Goal: Task Accomplishment & Management: Manage account settings

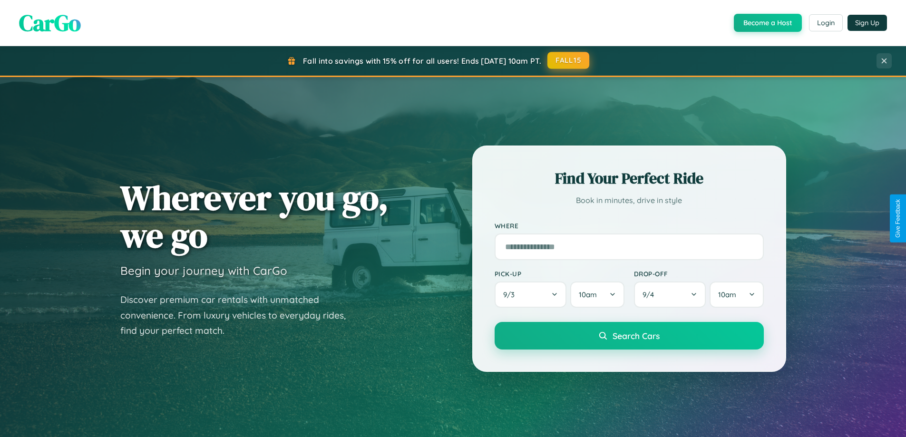
click at [569, 60] on button "FALL15" at bounding box center [568, 60] width 42 height 17
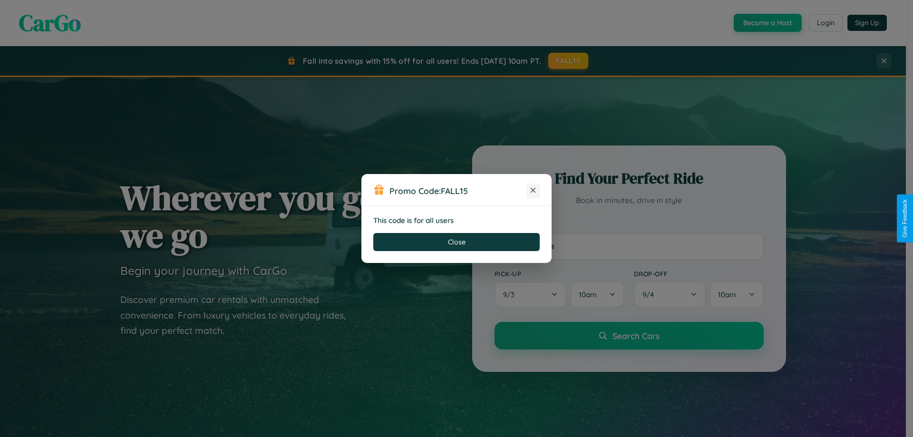
click at [533, 191] on icon at bounding box center [533, 190] width 10 height 10
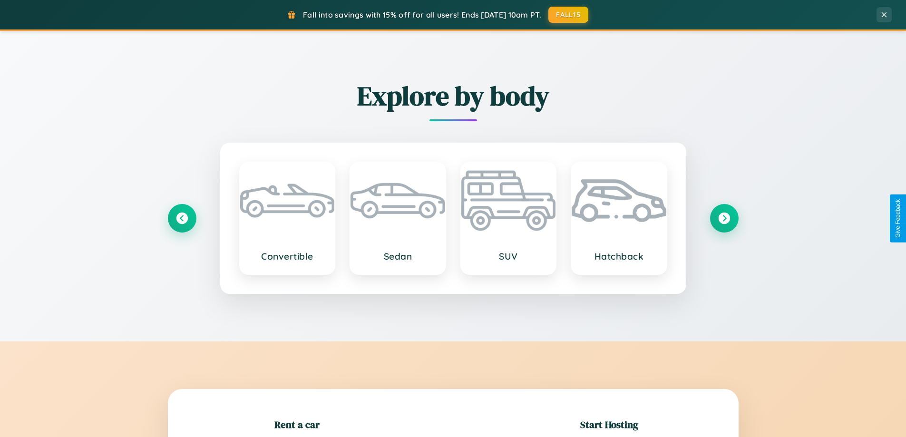
scroll to position [205, 0]
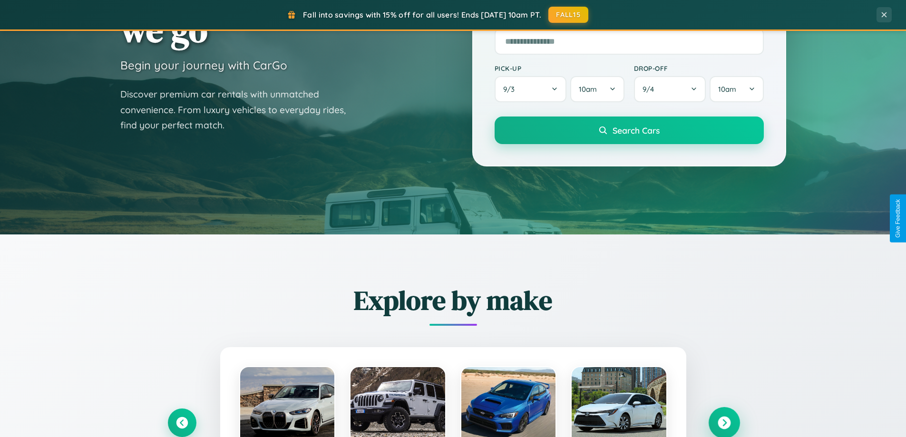
click at [724, 423] on icon at bounding box center [723, 422] width 13 height 13
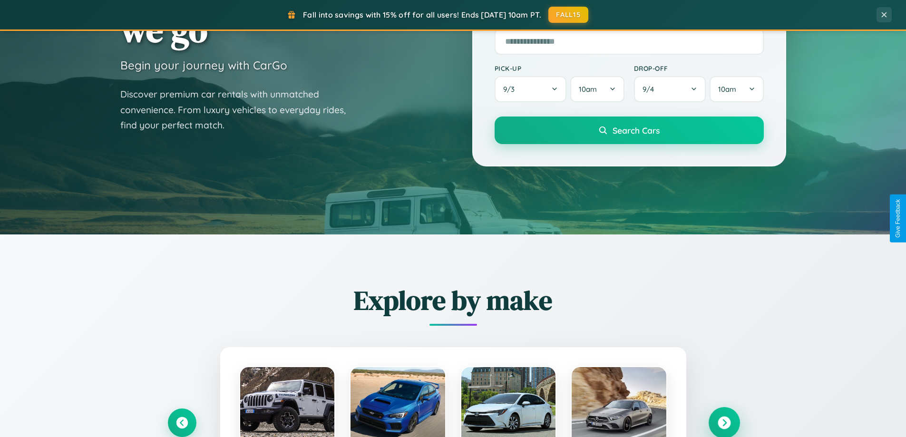
click at [724, 422] on icon at bounding box center [723, 422] width 13 height 13
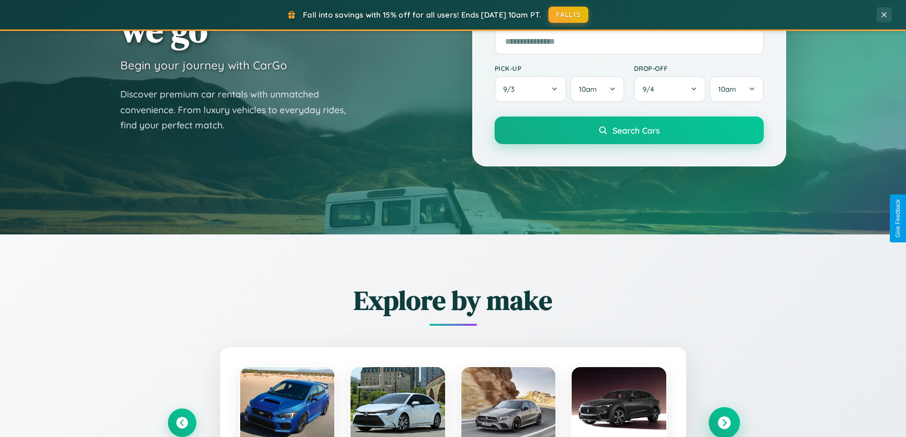
click at [724, 422] on icon at bounding box center [723, 422] width 13 height 13
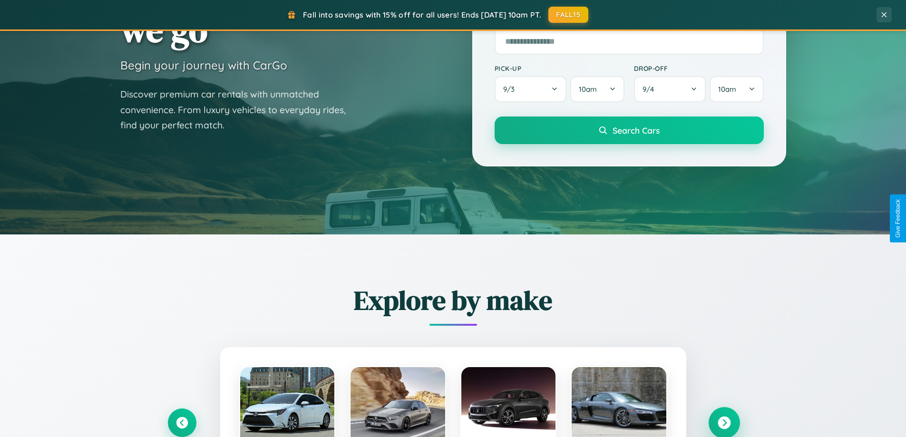
click at [724, 422] on icon at bounding box center [723, 422] width 13 height 13
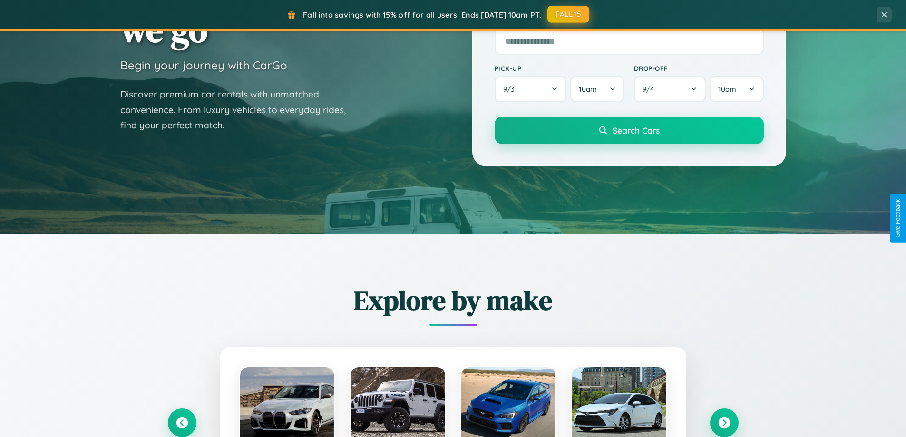
click at [569, 14] on button "FALL15" at bounding box center [568, 14] width 42 height 17
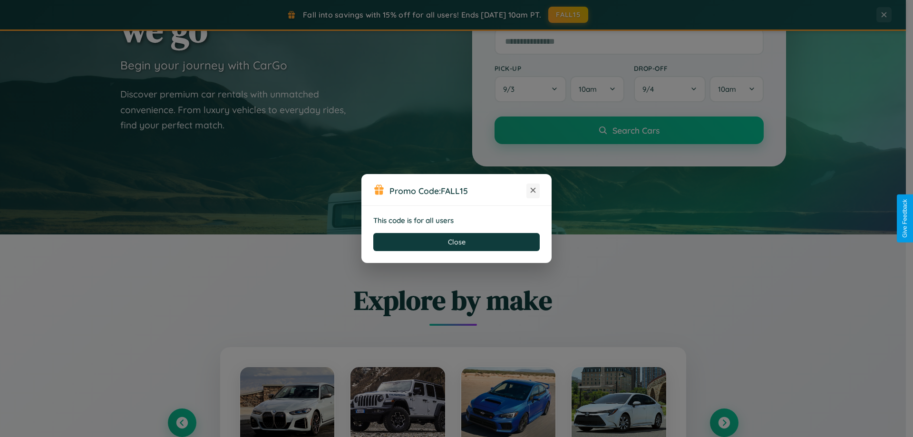
click at [533, 191] on icon at bounding box center [533, 190] width 10 height 10
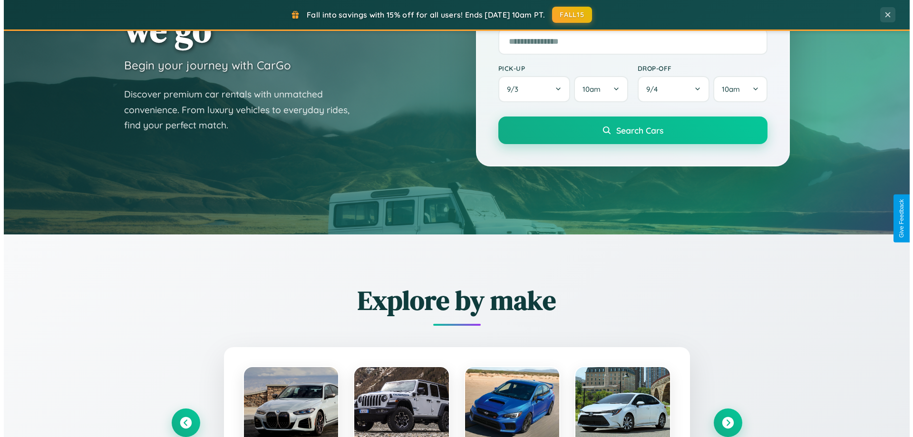
scroll to position [0, 0]
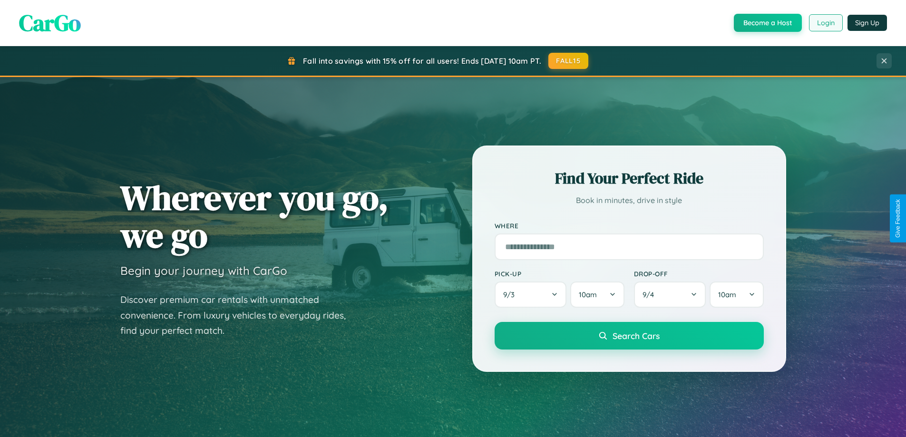
click at [825, 23] on button "Login" at bounding box center [826, 22] width 34 height 17
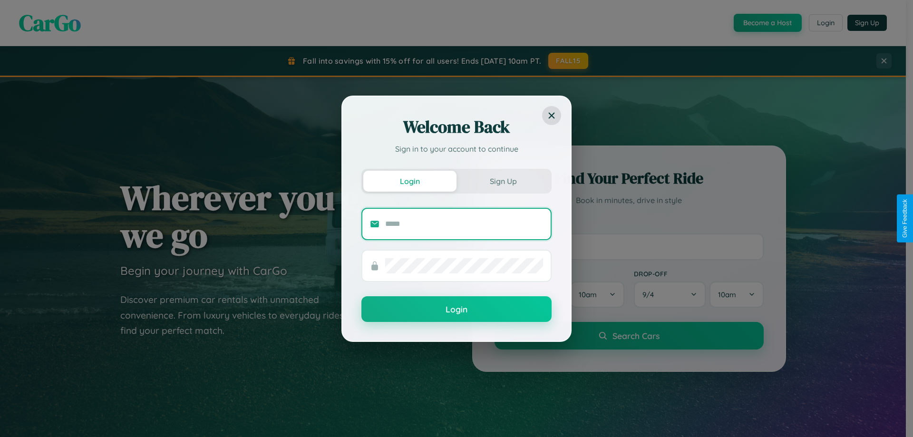
click at [464, 223] on input "text" at bounding box center [464, 223] width 158 height 15
type input "**********"
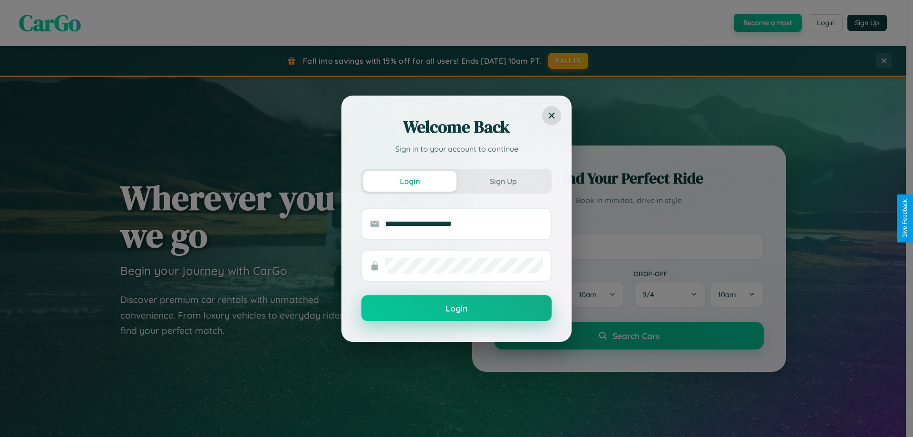
click at [456, 309] on button "Login" at bounding box center [456, 308] width 190 height 26
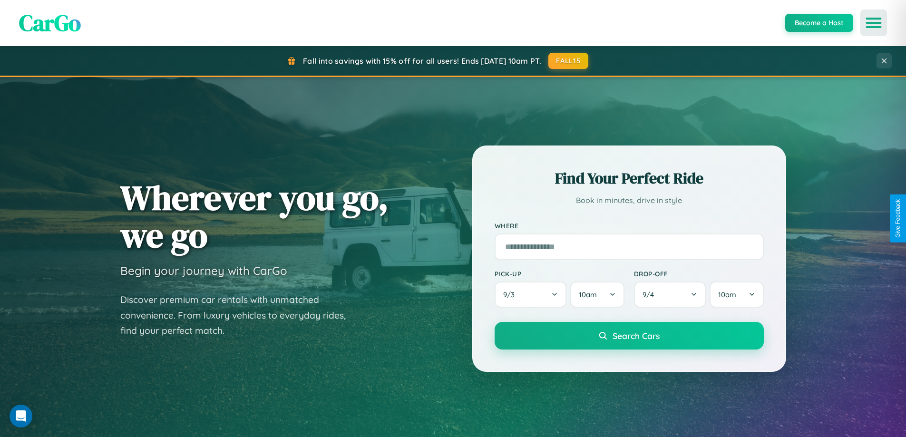
click at [873, 23] on icon "Open menu" at bounding box center [874, 23] width 14 height 9
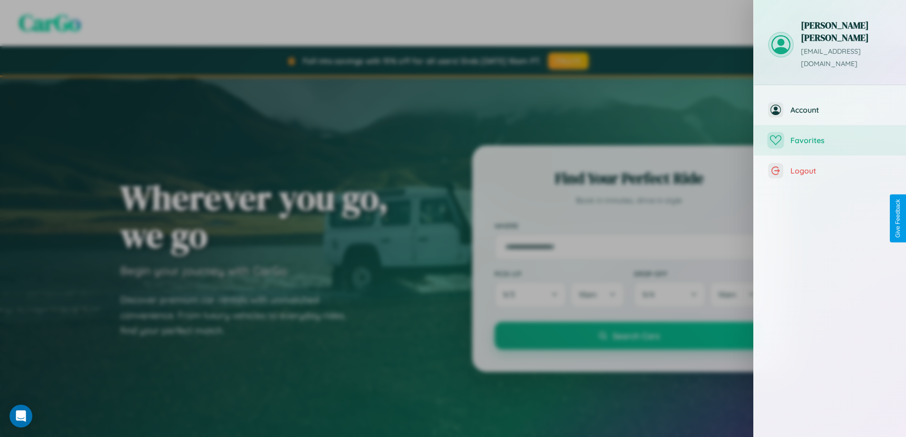
click at [830, 135] on span "Favorites" at bounding box center [840, 140] width 101 height 10
